Goal: Information Seeking & Learning: Compare options

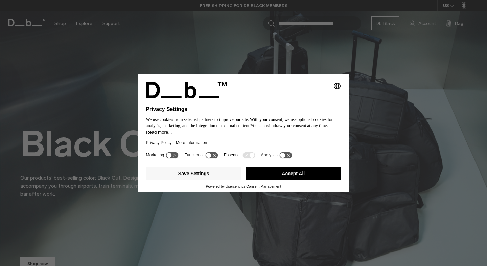
click at [285, 176] on button "Accept All" at bounding box center [294, 174] width 96 height 14
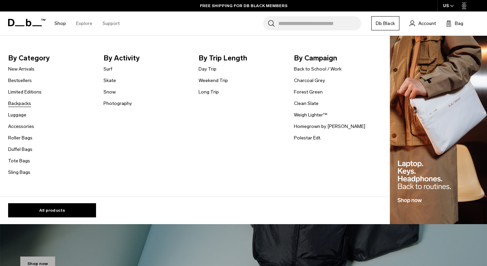
click at [23, 102] on link "Backpacks" at bounding box center [19, 103] width 23 height 7
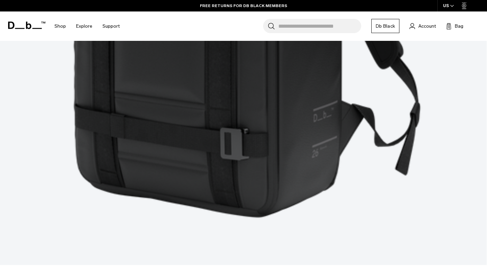
scroll to position [2219, 0]
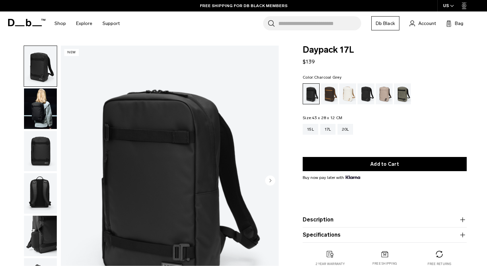
click at [366, 95] on div "Charcoal Grey" at bounding box center [365, 94] width 17 height 21
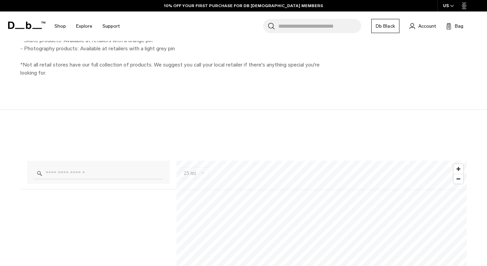
scroll to position [383, 0]
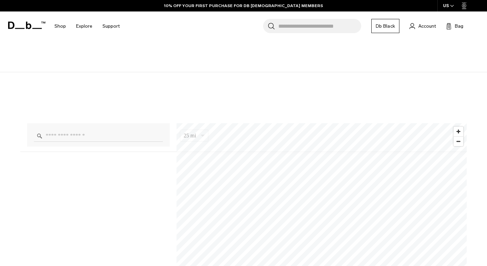
click at [106, 139] on input "Enter a location" at bounding box center [98, 136] width 129 height 12
click at [94, 132] on input "**" at bounding box center [98, 136] width 129 height 12
type input "***"
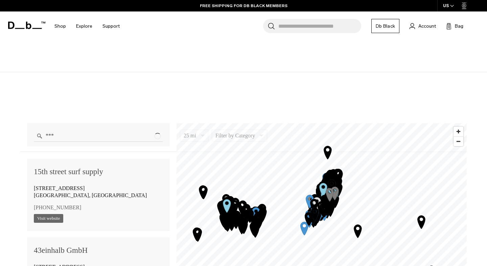
click at [64, 138] on input "***" at bounding box center [98, 136] width 129 height 12
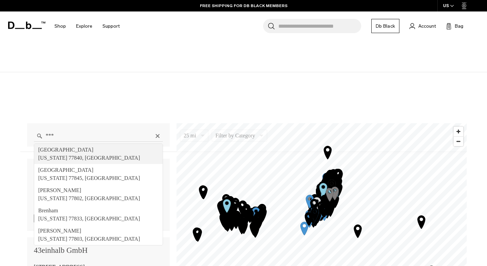
click at [57, 136] on input "***" at bounding box center [98, 136] width 129 height 12
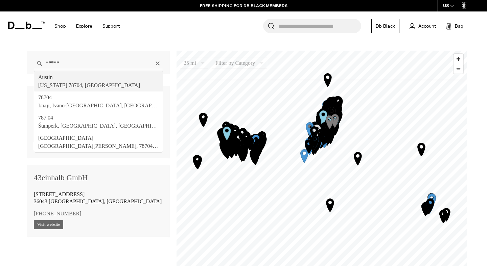
type input "**********"
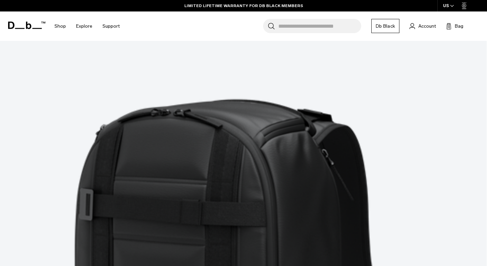
scroll to position [1867, 0]
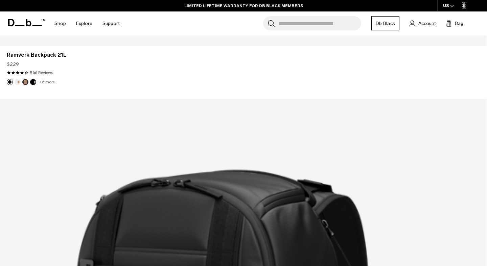
scroll to position [1836, 0]
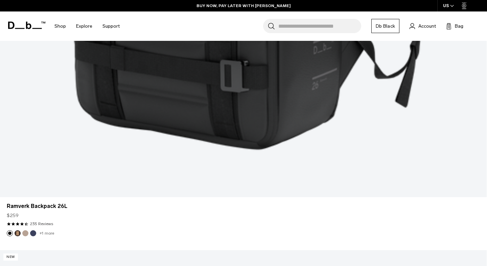
scroll to position [2327, 0]
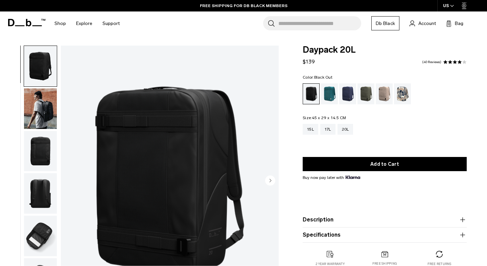
scroll to position [21, 0]
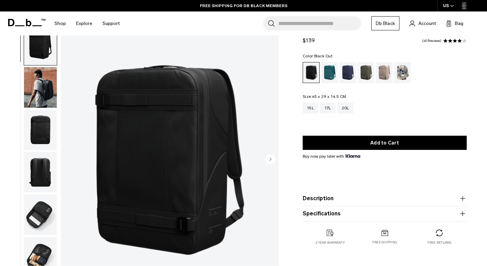
click at [28, 84] on img "button" at bounding box center [40, 87] width 33 height 41
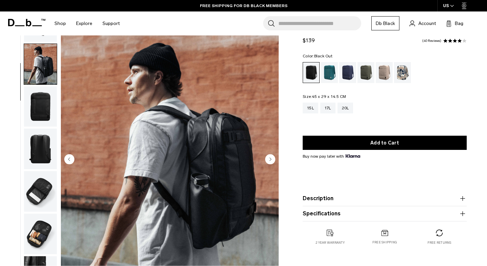
scroll to position [24, 0]
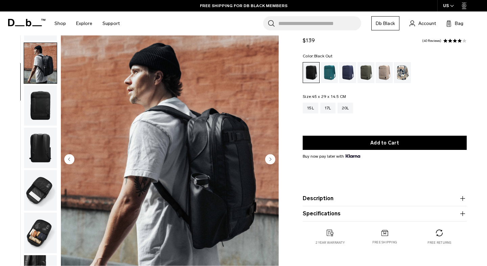
click at [36, 110] on img "button" at bounding box center [40, 106] width 33 height 41
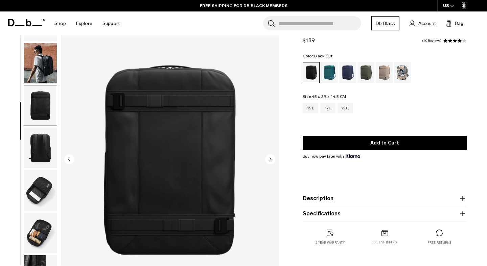
click at [39, 129] on img "button" at bounding box center [40, 148] width 33 height 41
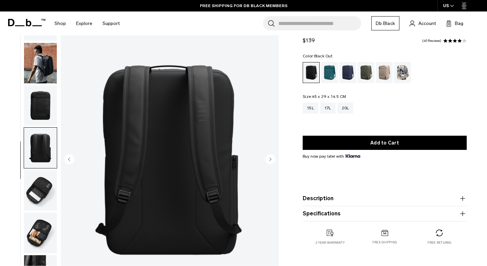
click at [42, 174] on img "button" at bounding box center [40, 190] width 33 height 41
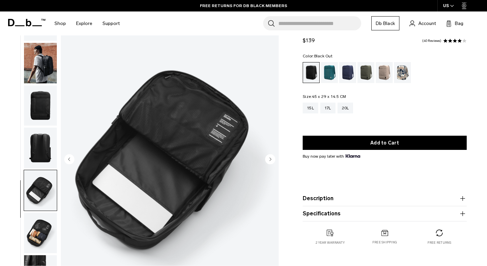
click at [52, 239] on img "button" at bounding box center [40, 233] width 33 height 41
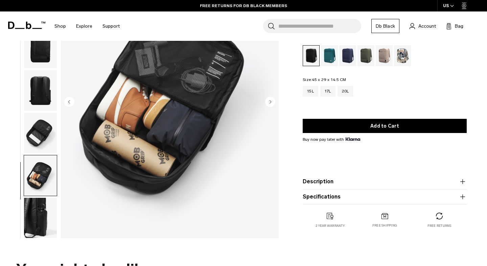
scroll to position [84, 0]
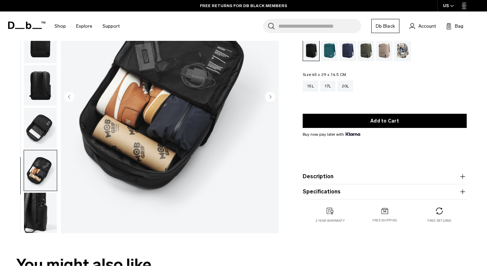
click at [39, 208] on img "button" at bounding box center [40, 213] width 33 height 41
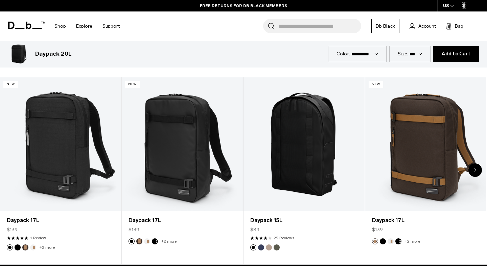
scroll to position [289, 0]
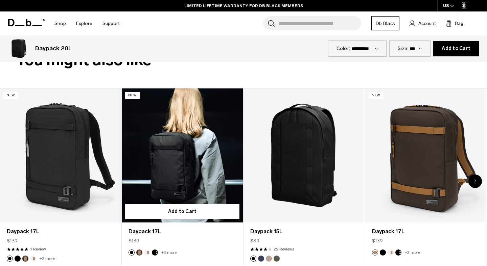
click at [160, 153] on link "Daypack 17L" at bounding box center [182, 156] width 121 height 135
click at [170, 164] on link "Daypack 17L" at bounding box center [182, 156] width 121 height 135
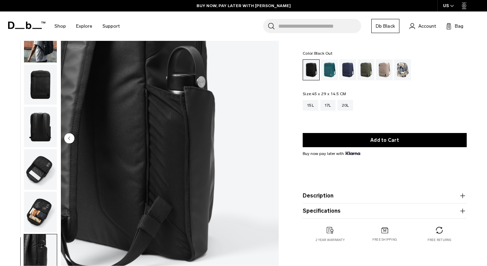
scroll to position [0, 0]
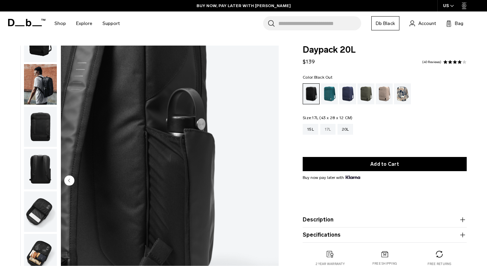
click at [325, 127] on div "17L" at bounding box center [327, 129] width 15 height 11
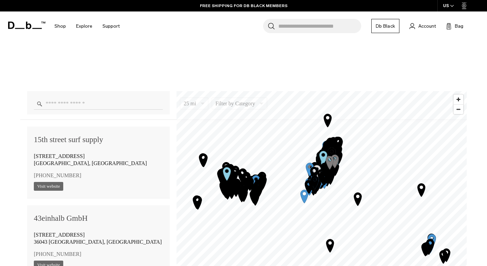
scroll to position [418, 0]
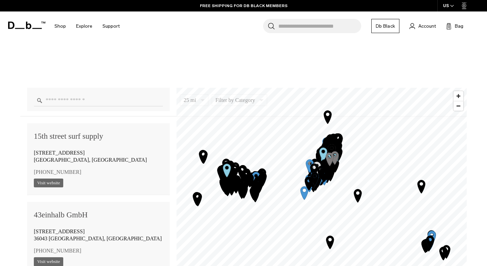
click at [78, 105] on input "Enter a location" at bounding box center [98, 101] width 129 height 12
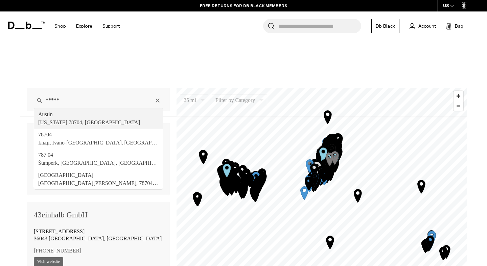
type input "**********"
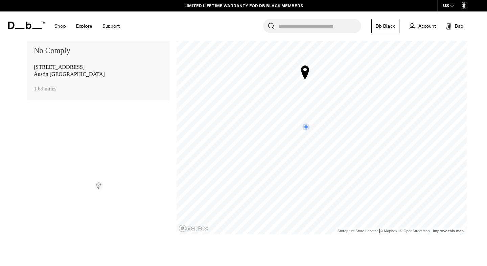
scroll to position [504, 0]
click at [100, 189] on img at bounding box center [98, 186] width 8 height 8
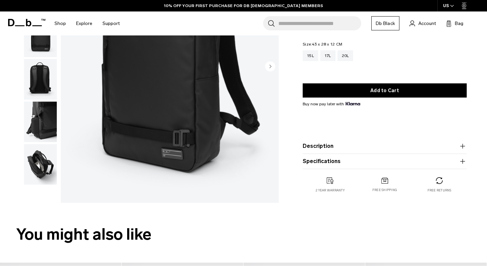
click at [39, 179] on img "button" at bounding box center [40, 164] width 33 height 41
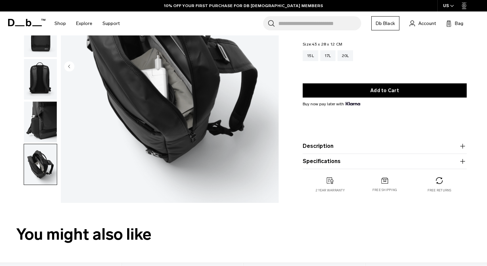
scroll to position [44, 0]
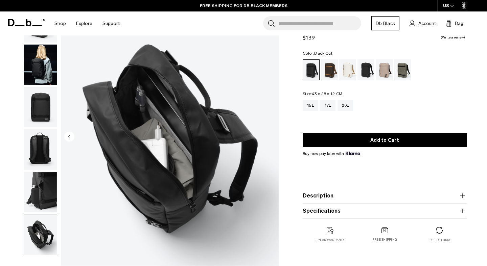
click at [49, 97] on img "button" at bounding box center [40, 107] width 33 height 41
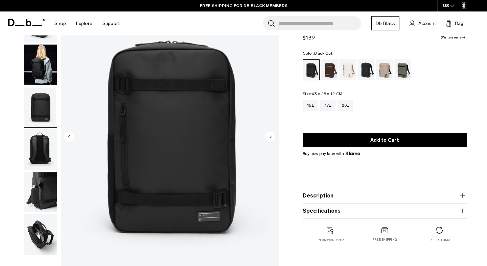
click at [49, 64] on img "button" at bounding box center [40, 65] width 33 height 41
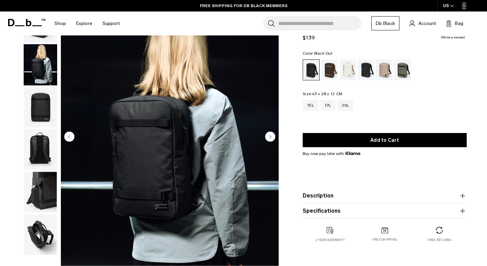
click at [42, 132] on img "button" at bounding box center [40, 150] width 33 height 41
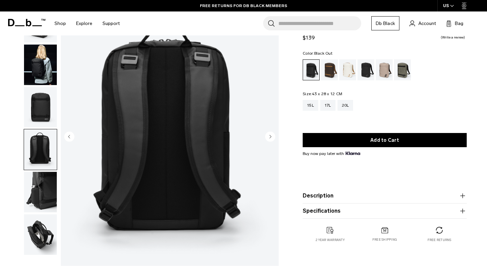
click at [36, 174] on img "button" at bounding box center [40, 192] width 33 height 41
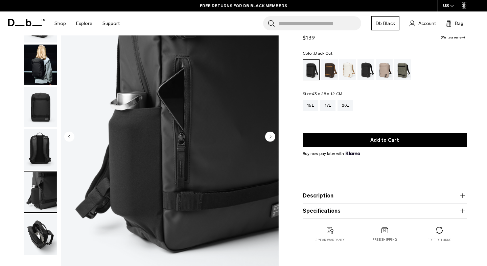
click at [29, 223] on img "button" at bounding box center [40, 235] width 33 height 41
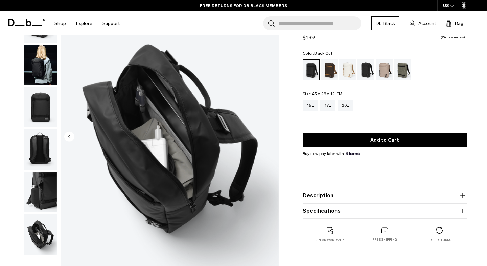
click at [43, 79] on img "button" at bounding box center [40, 65] width 33 height 41
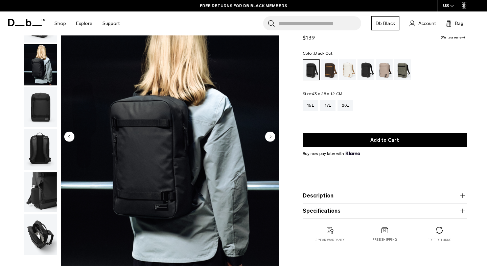
click at [39, 102] on img "button" at bounding box center [40, 107] width 33 height 41
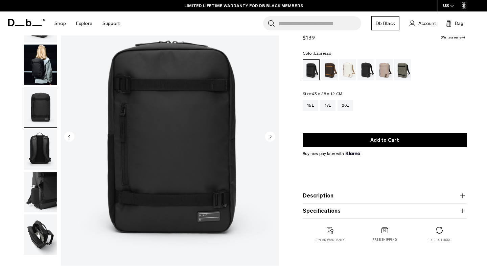
click at [328, 73] on div "Espresso" at bounding box center [329, 70] width 17 height 21
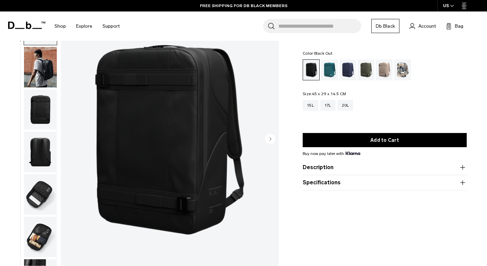
click at [41, 95] on img "button" at bounding box center [40, 110] width 33 height 41
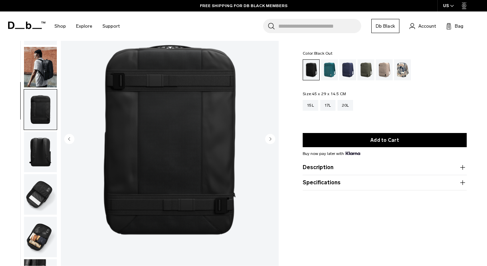
scroll to position [24, 0]
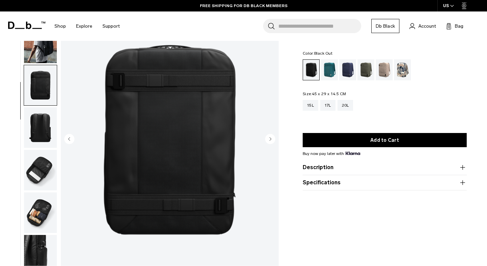
click at [40, 133] on img "button" at bounding box center [40, 128] width 33 height 41
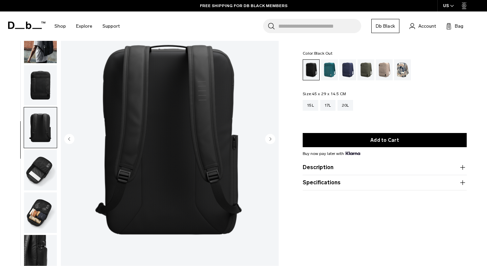
click at [41, 154] on img "button" at bounding box center [40, 170] width 33 height 41
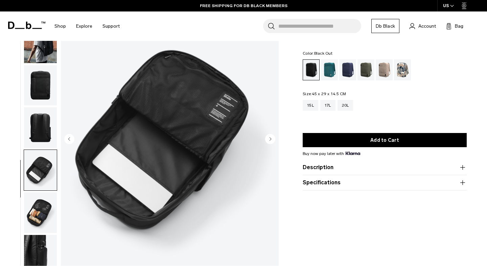
click at [35, 201] on img "button" at bounding box center [40, 213] width 33 height 41
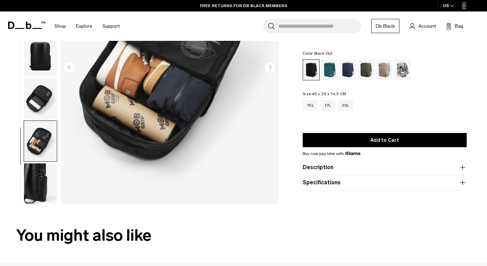
scroll to position [114, 0]
